Goal: Check status: Check status

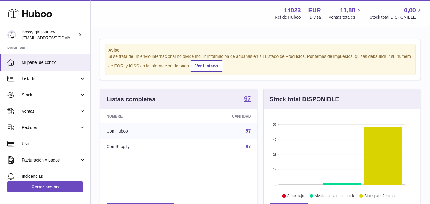
scroll to position [94, 156]
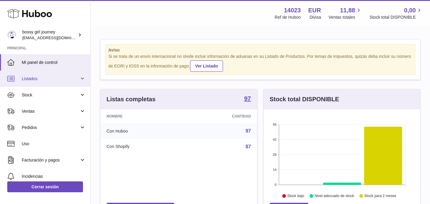
click at [53, 81] on span "Listados" at bounding box center [51, 79] width 58 height 6
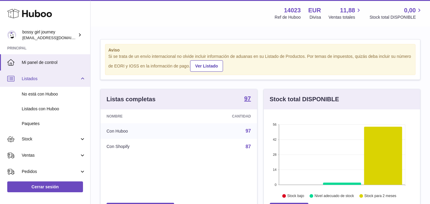
click at [53, 80] on span "Listados" at bounding box center [51, 79] width 58 height 6
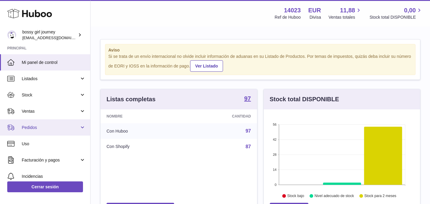
click at [40, 127] on span "Pedidos" at bounding box center [51, 128] width 58 height 6
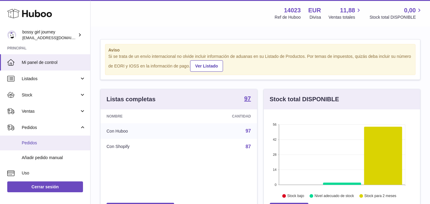
click at [32, 141] on span "Pedidos" at bounding box center [54, 143] width 64 height 6
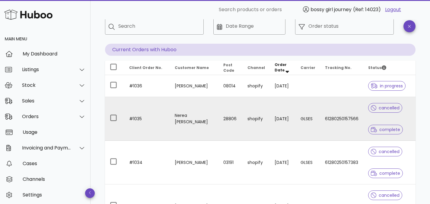
scroll to position [32, 0]
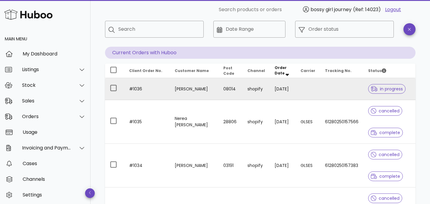
click at [223, 93] on td "08014" at bounding box center [231, 89] width 24 height 22
